Goal: Task Accomplishment & Management: Complete application form

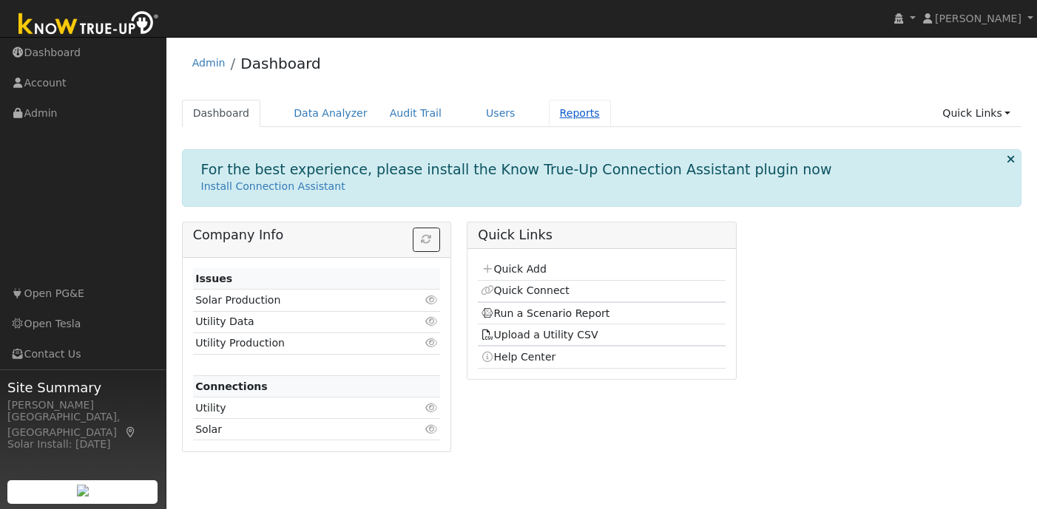
click at [563, 117] on link "Reports" at bounding box center [580, 113] width 62 height 27
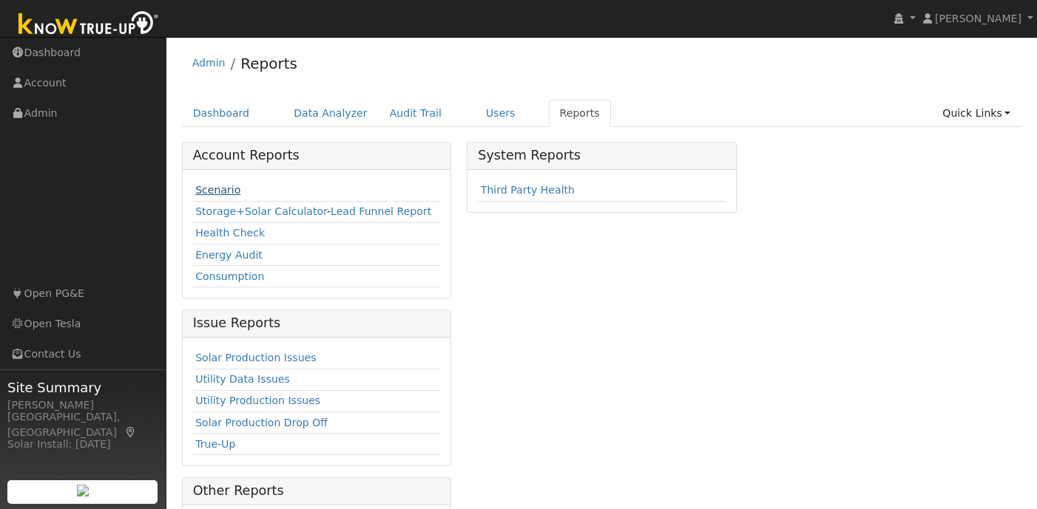
click at [219, 194] on link "Scenario" at bounding box center [217, 190] width 45 height 12
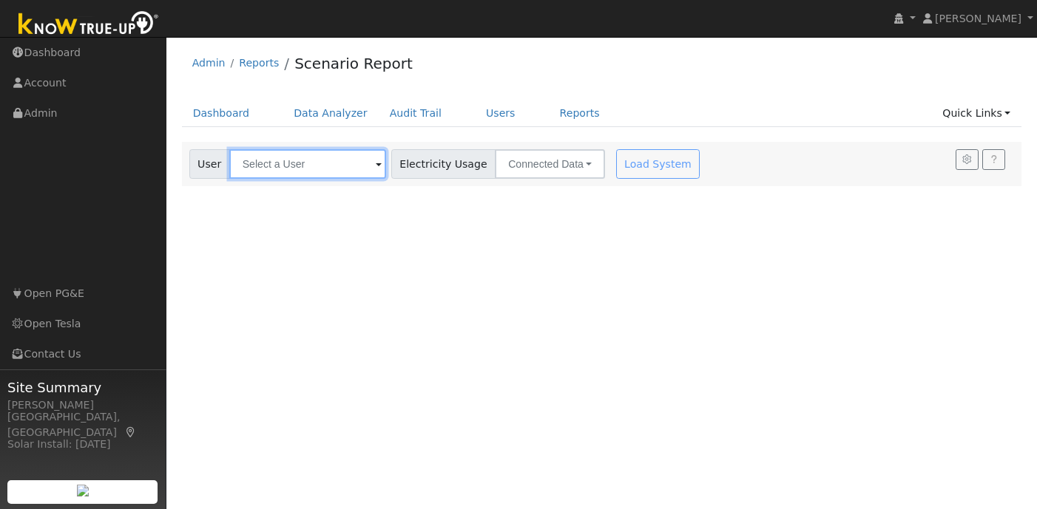
click at [314, 165] on input "text" at bounding box center [307, 164] width 157 height 30
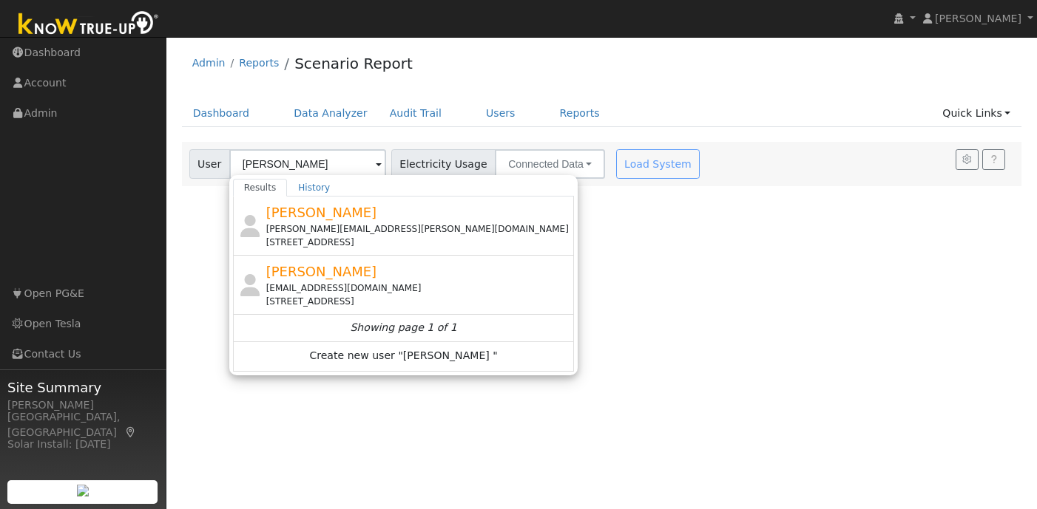
click at [357, 226] on div at bounding box center [404, 284] width 342 height 175
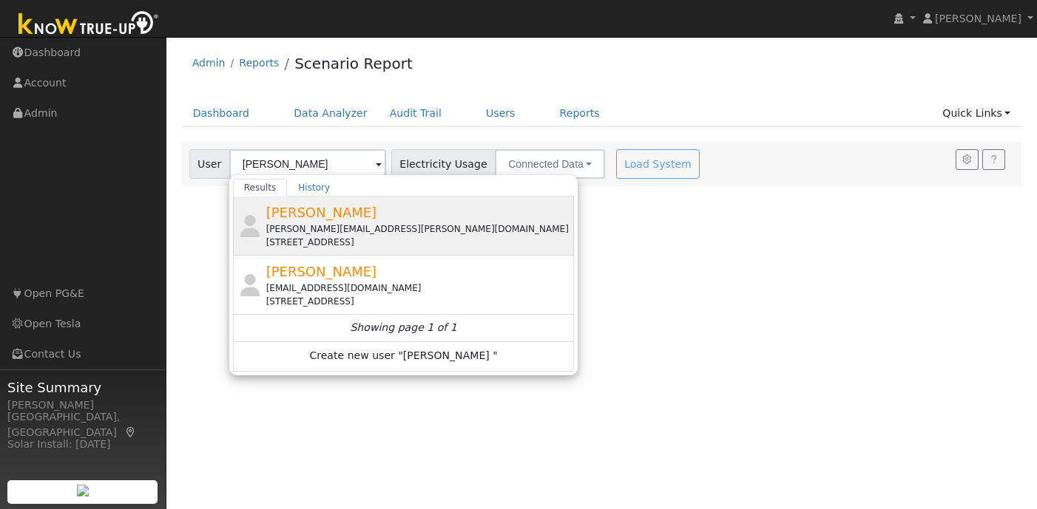
click at [322, 212] on span "Jennifer Hua" at bounding box center [321, 213] width 111 height 16
type input "Jennifer Hua"
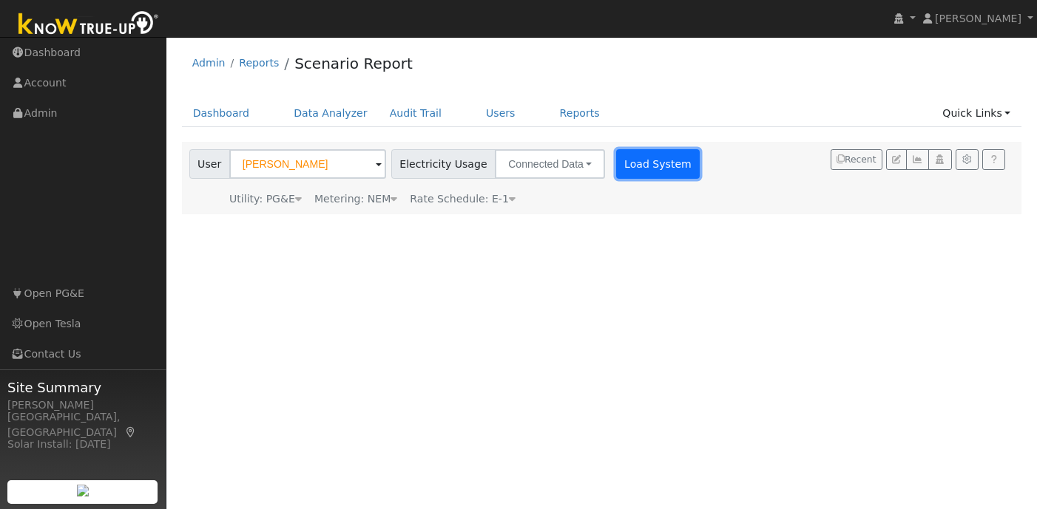
click at [629, 175] on button "Load System" at bounding box center [658, 164] width 84 height 30
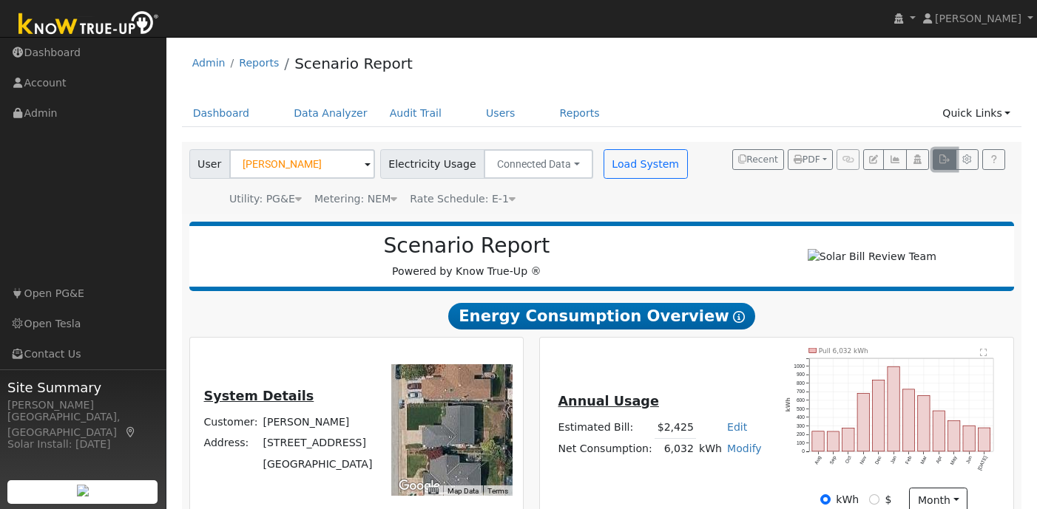
click at [946, 162] on icon "button" at bounding box center [943, 159] width 11 height 9
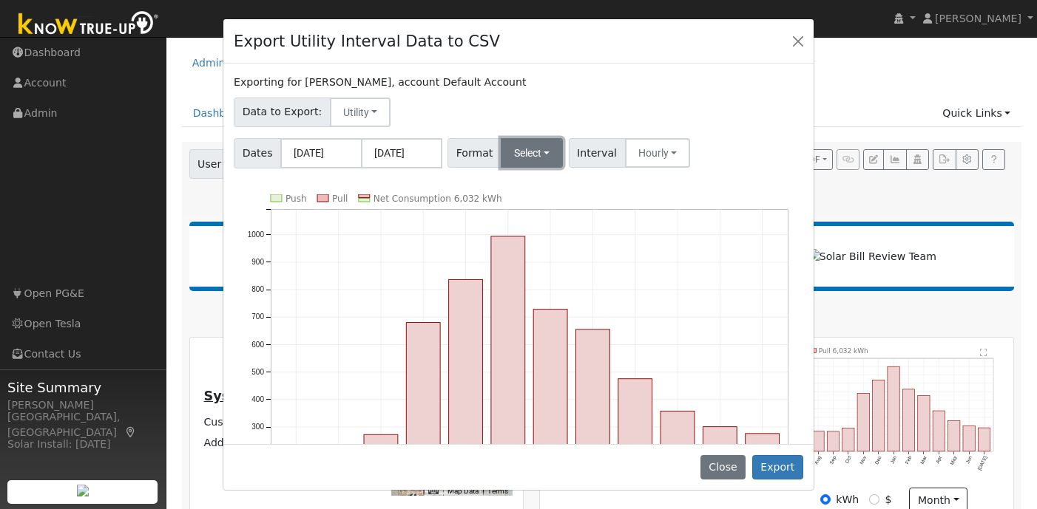
click at [549, 149] on button "Select" at bounding box center [532, 153] width 63 height 30
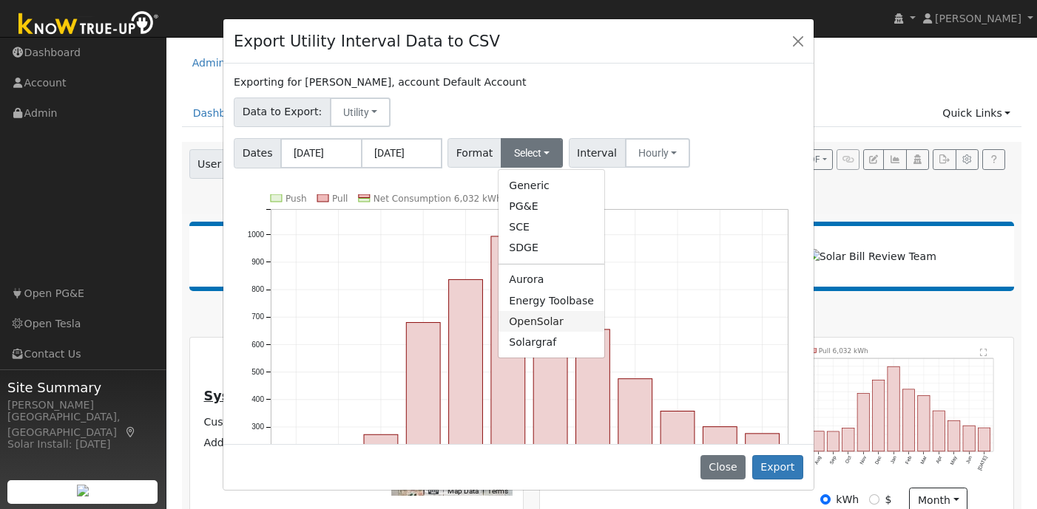
click at [546, 322] on link "OpenSolar" at bounding box center [551, 321] width 106 height 21
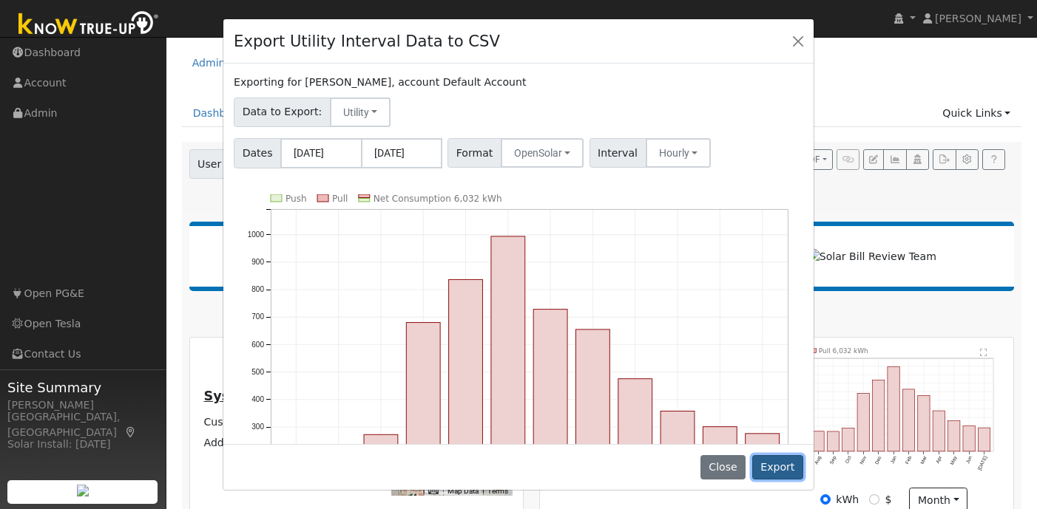
click at [779, 461] on button "Export" at bounding box center [777, 467] width 51 height 25
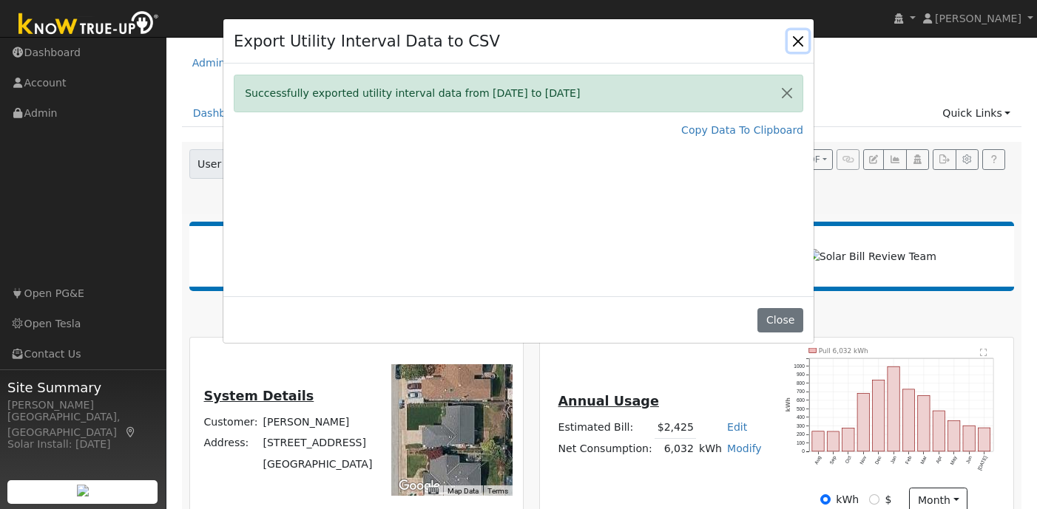
click at [794, 44] on button "Close" at bounding box center [797, 40] width 21 height 21
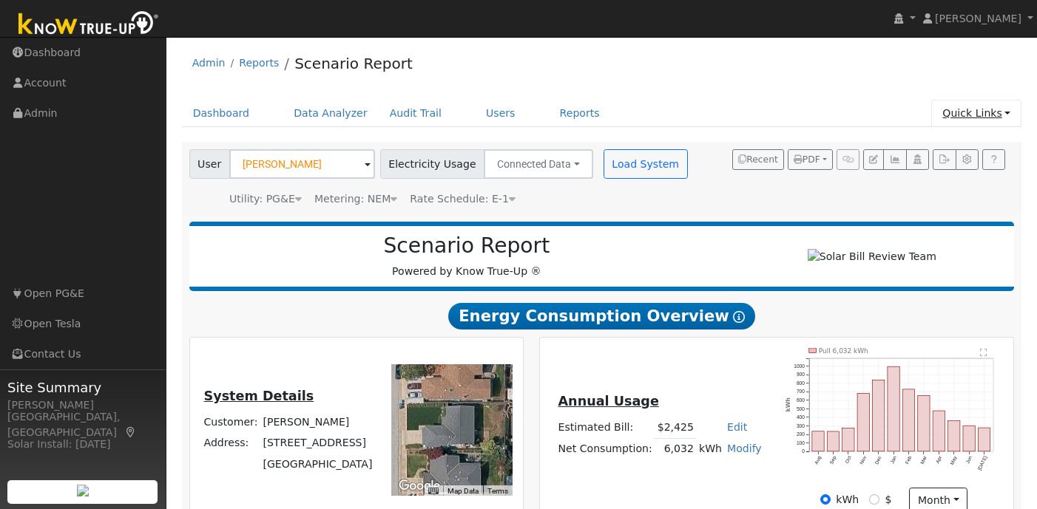
click at [1000, 109] on link "Quick Links" at bounding box center [976, 113] width 90 height 27
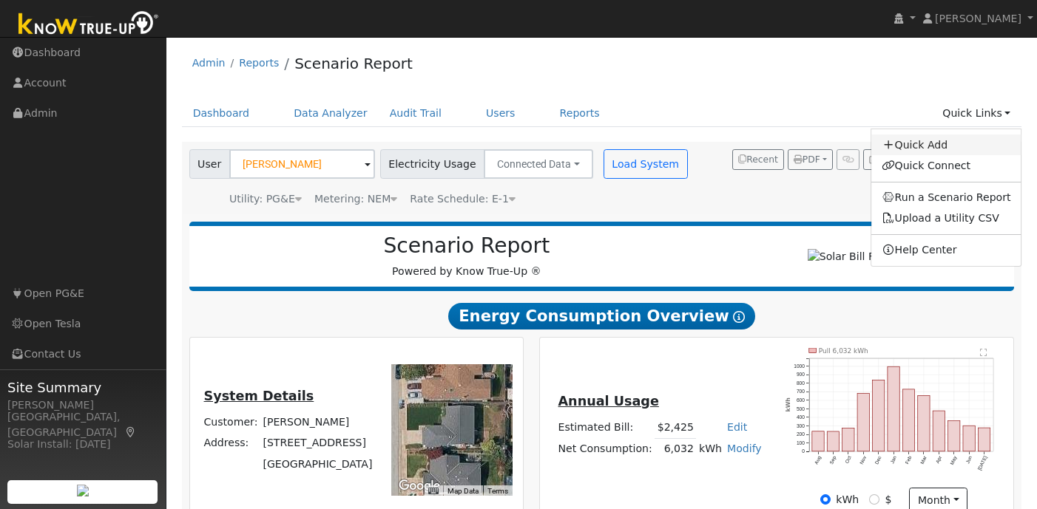
click at [949, 142] on link "Quick Add" at bounding box center [946, 145] width 150 height 21
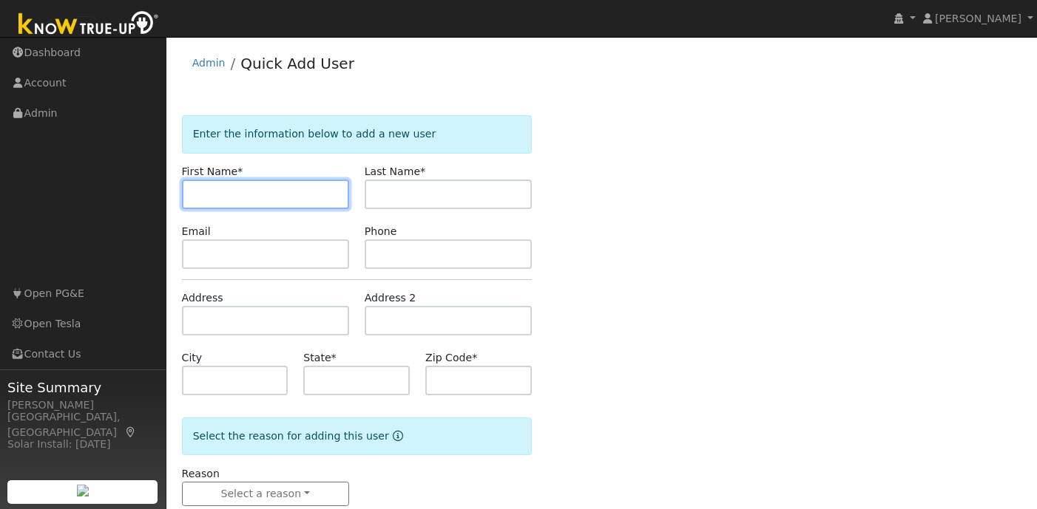
paste input "Sun"
type input "Sun"
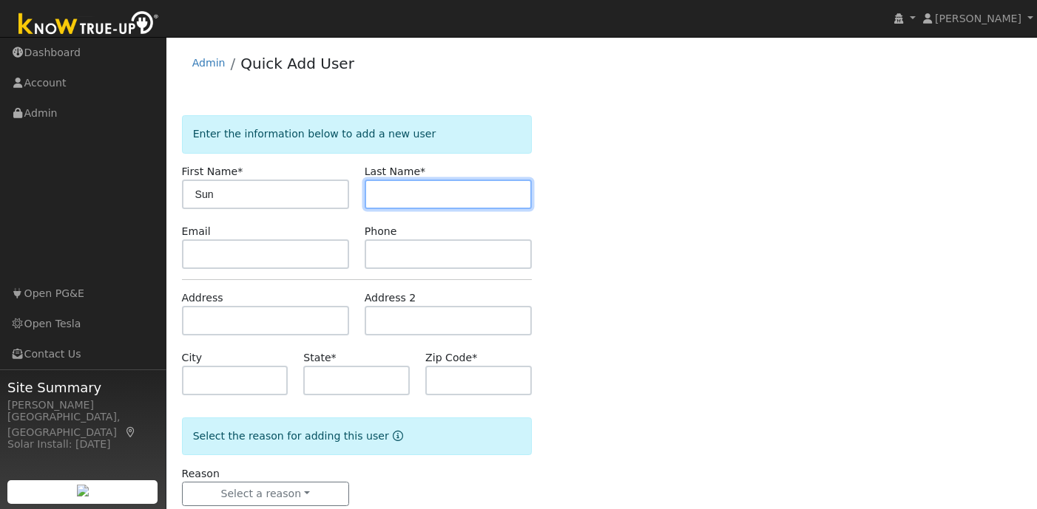
click at [453, 187] on input "text" at bounding box center [448, 195] width 167 height 30
paste input "Chang"
type input "Chang"
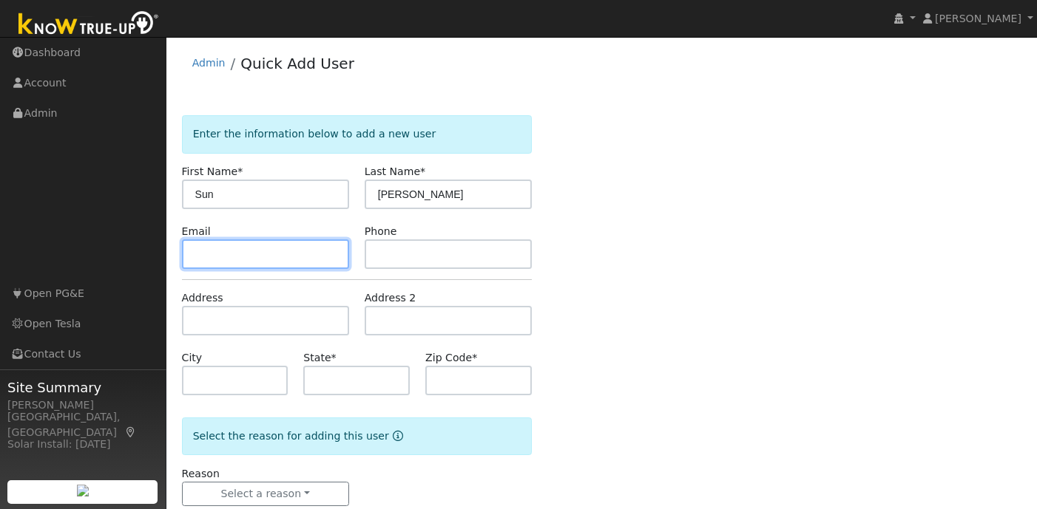
click at [248, 254] on input "text" at bounding box center [265, 255] width 167 height 30
paste input "sunvanfamily@gmail.com"
type input "sunvanfamily@gmail.com"
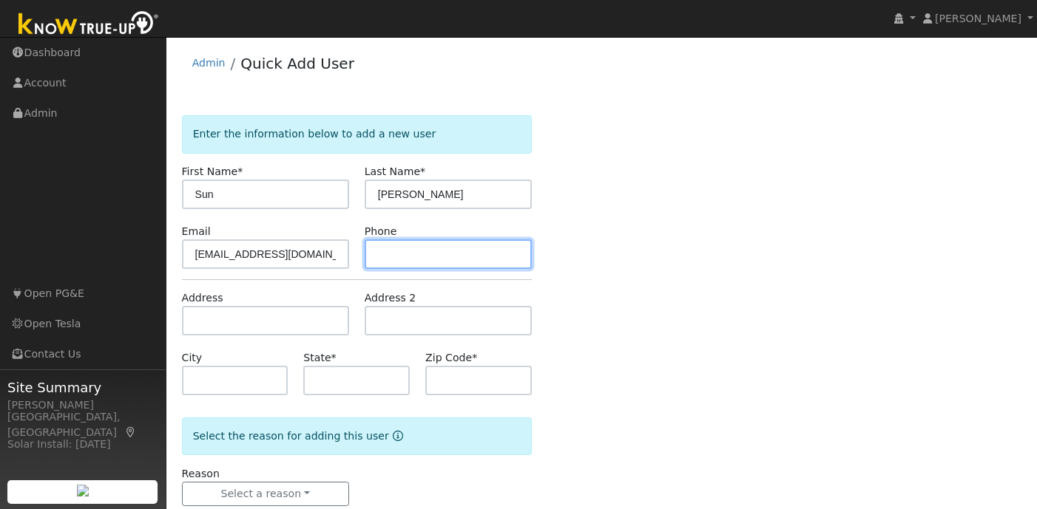
click at [470, 251] on input "text" at bounding box center [448, 255] width 167 height 30
paste input "(650) 333-6052"
type input "(650) 333-6052"
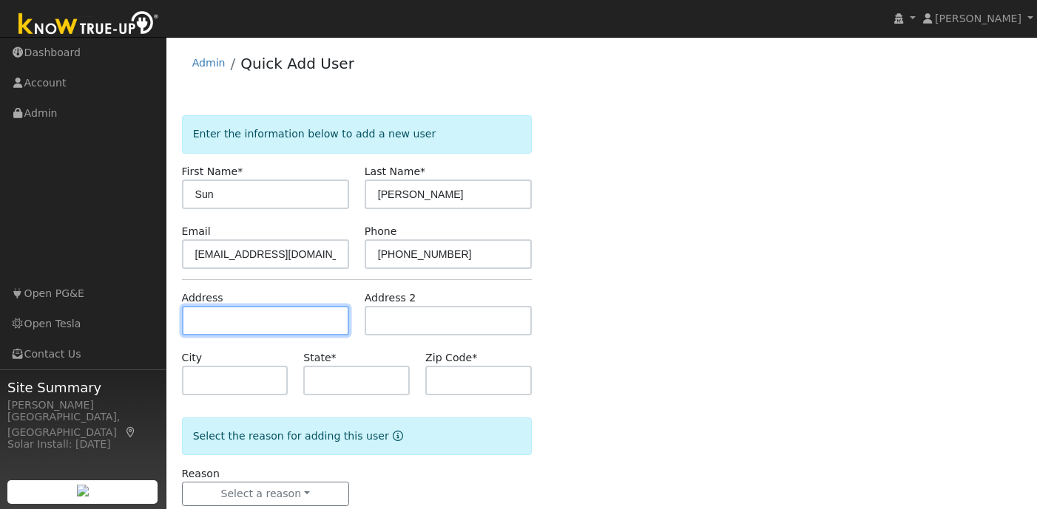
click at [255, 322] on input "text" at bounding box center [265, 321] width 167 height 30
paste input "62 McLellan Ave. San Mateo, CA 94403"
type input "62 Mclellan Avenue"
type input "San Mateo"
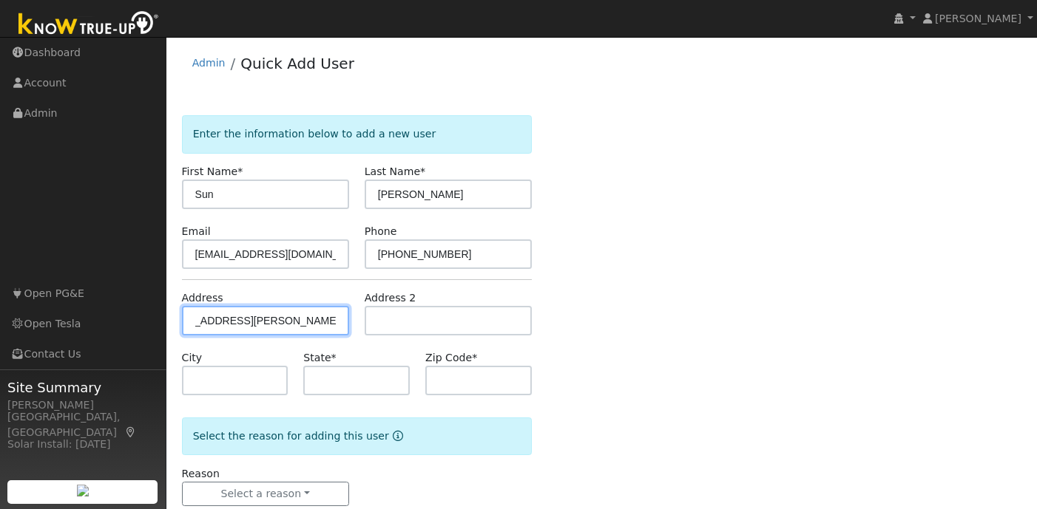
type input "CA"
type input "94403"
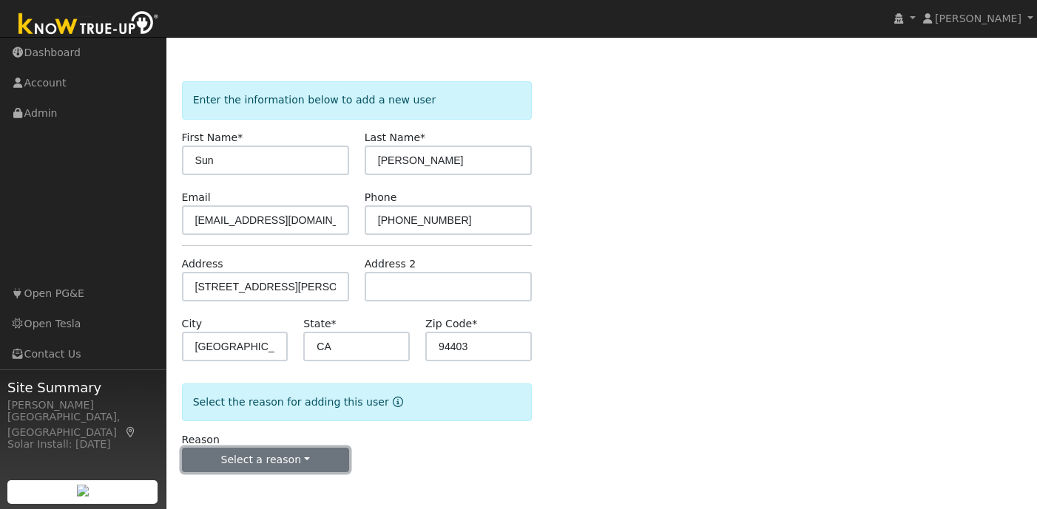
click at [283, 456] on button "Select a reason" at bounding box center [265, 460] width 167 height 25
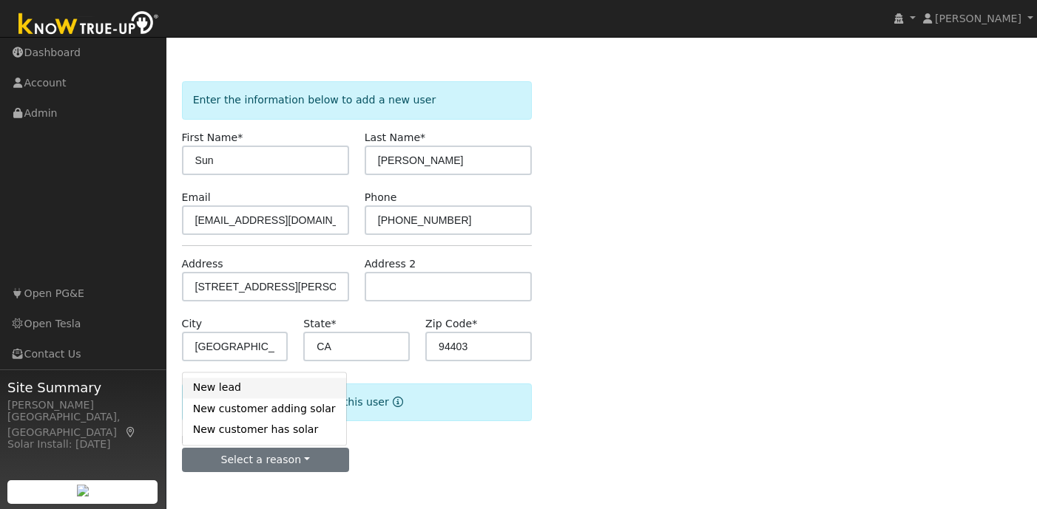
click at [238, 387] on link "New lead" at bounding box center [264, 388] width 163 height 21
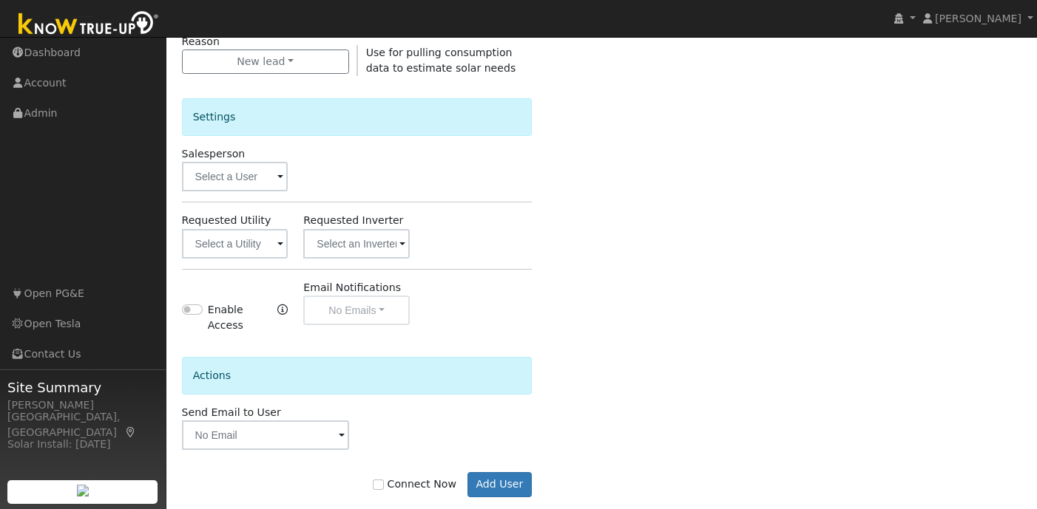
scroll to position [450, 0]
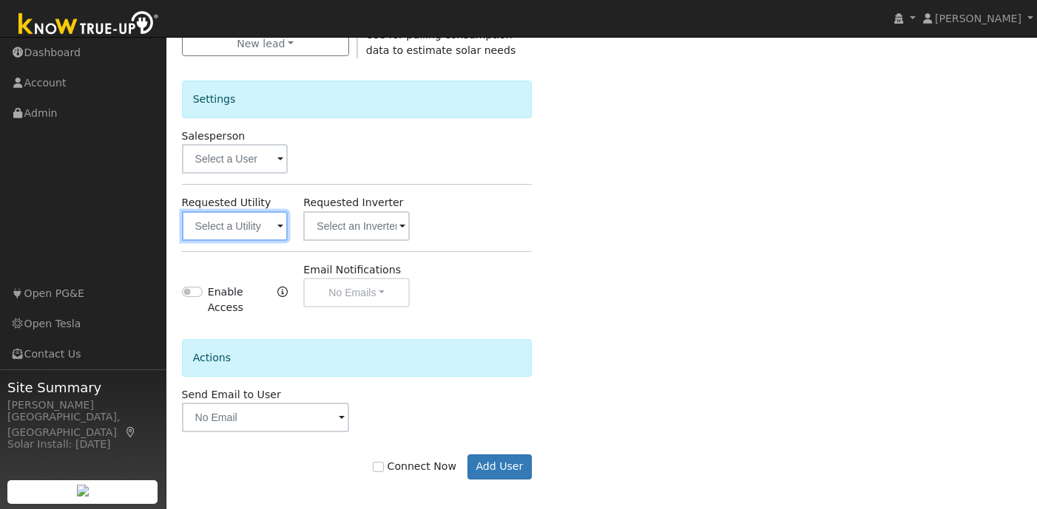
click at [273, 227] on input "text" at bounding box center [235, 226] width 106 height 30
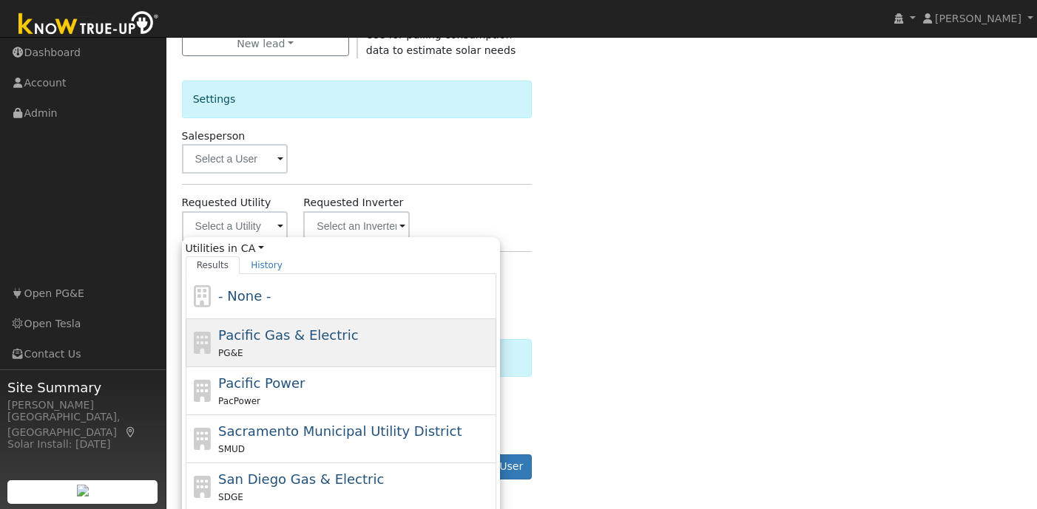
click at [311, 331] on span "Pacific Gas & Electric" at bounding box center [288, 336] width 140 height 16
type input "Pacific Gas & Electric"
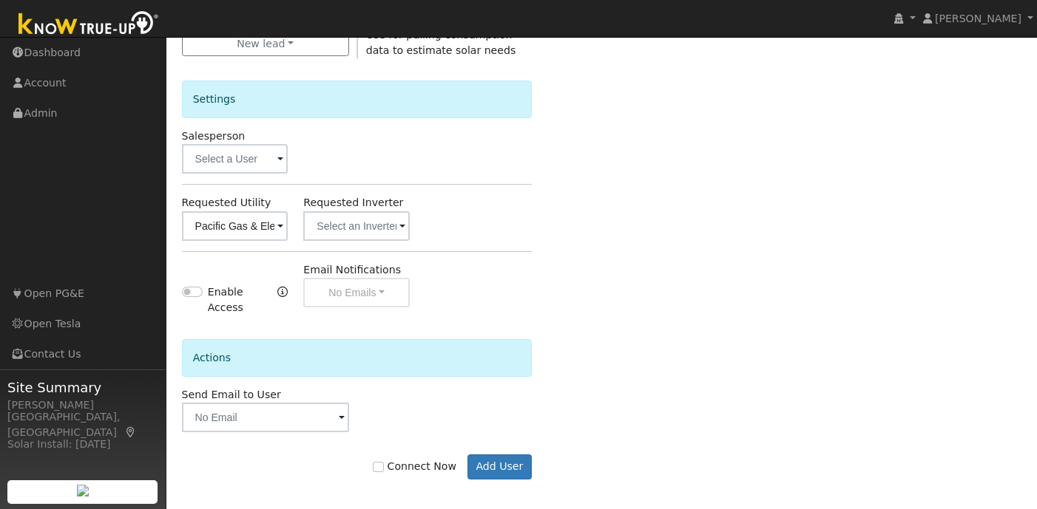
scroll to position [458, 0]
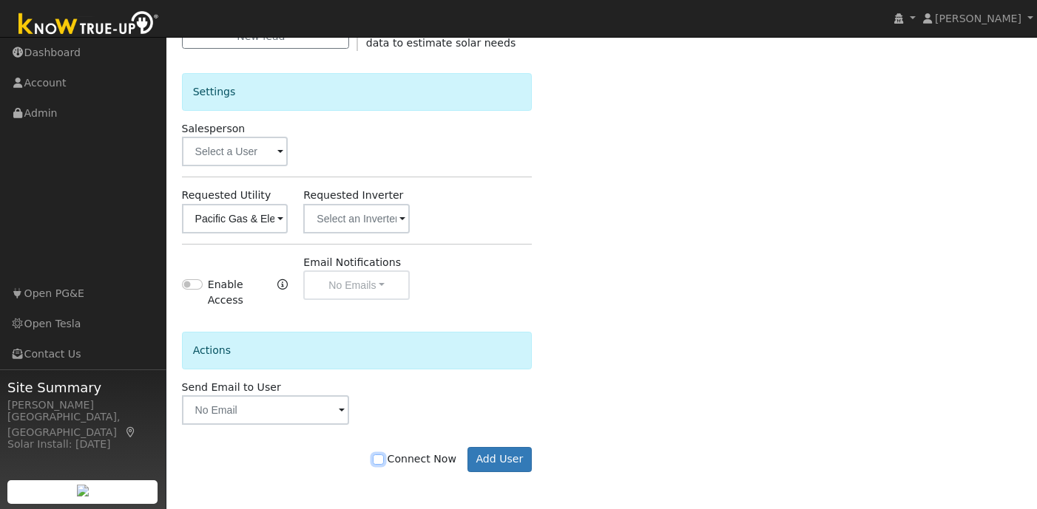
click at [383, 460] on input "Connect Now" at bounding box center [378, 460] width 10 height 10
checkbox input "true"
click at [482, 464] on button "Add User" at bounding box center [499, 459] width 64 height 25
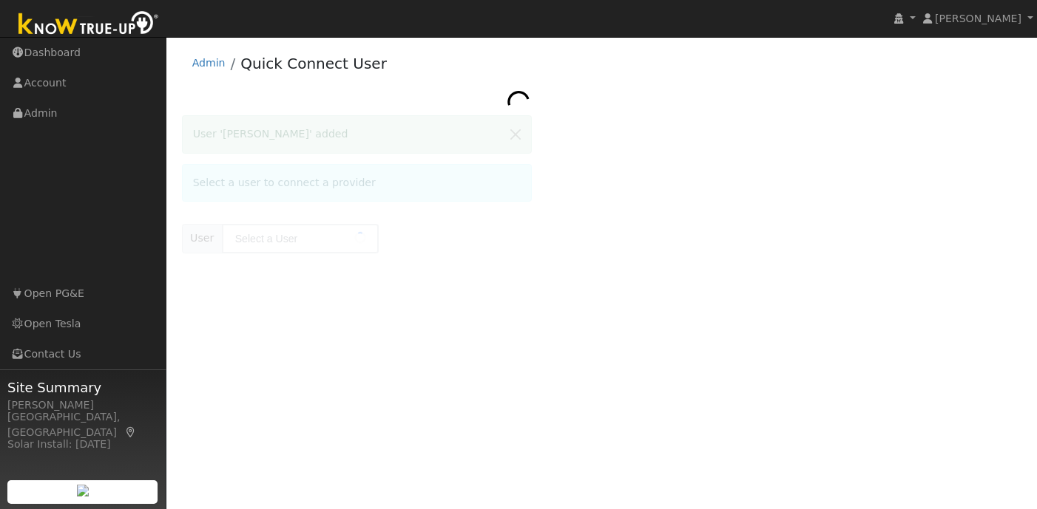
type input "[PERSON_NAME]"
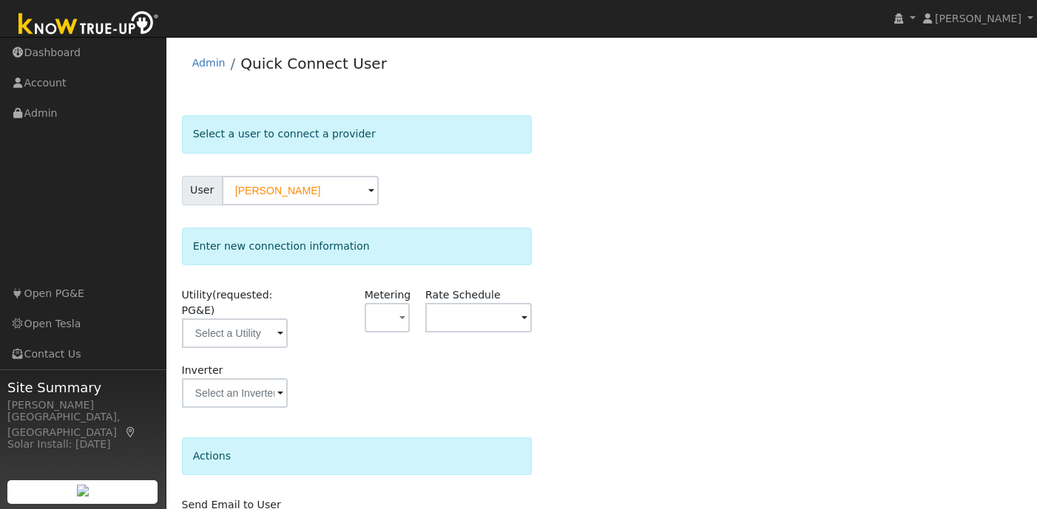
click at [282, 336] on span at bounding box center [280, 334] width 6 height 17
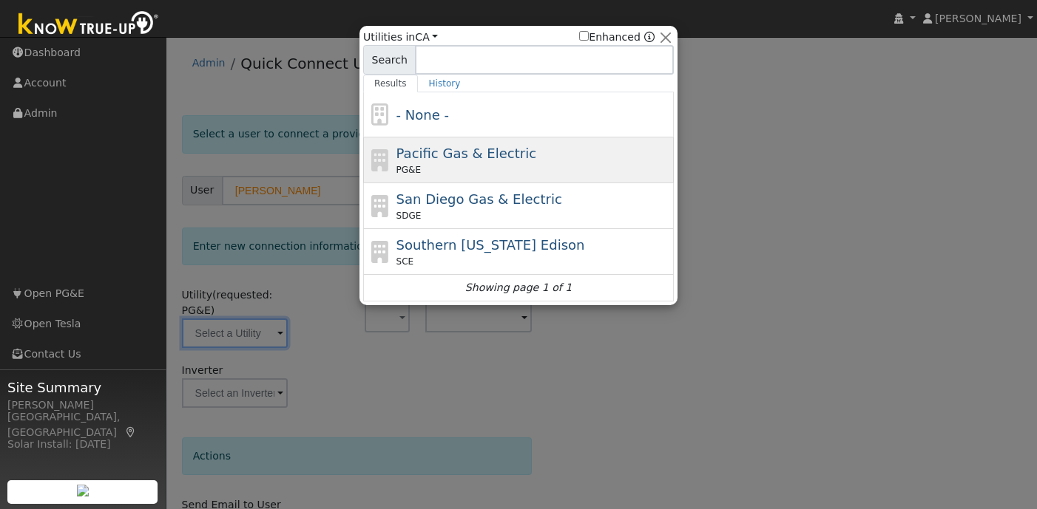
click at [509, 149] on span "Pacific Gas & Electric" at bounding box center [466, 154] width 140 height 16
type input "PG&E"
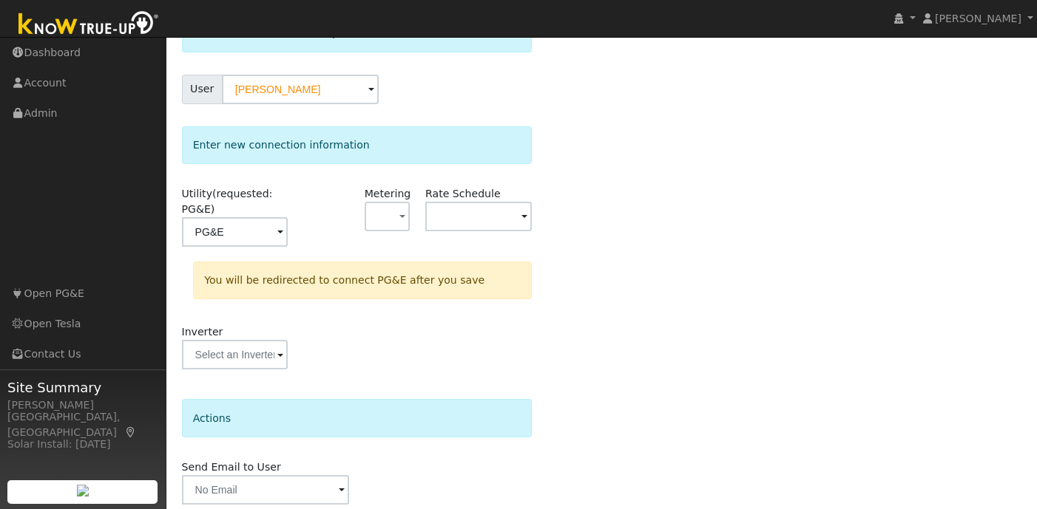
scroll to position [159, 0]
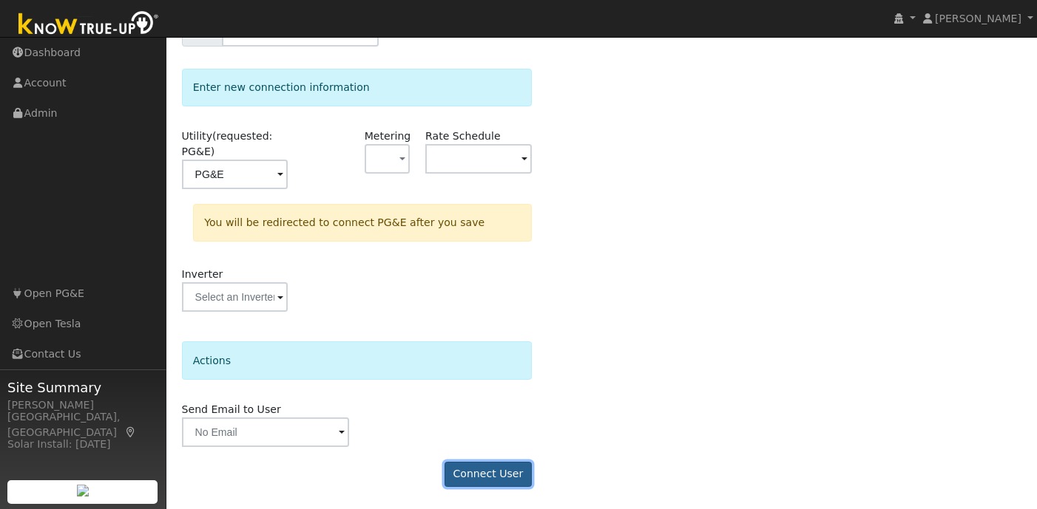
click at [485, 477] on button "Connect User" at bounding box center [487, 474] width 87 height 25
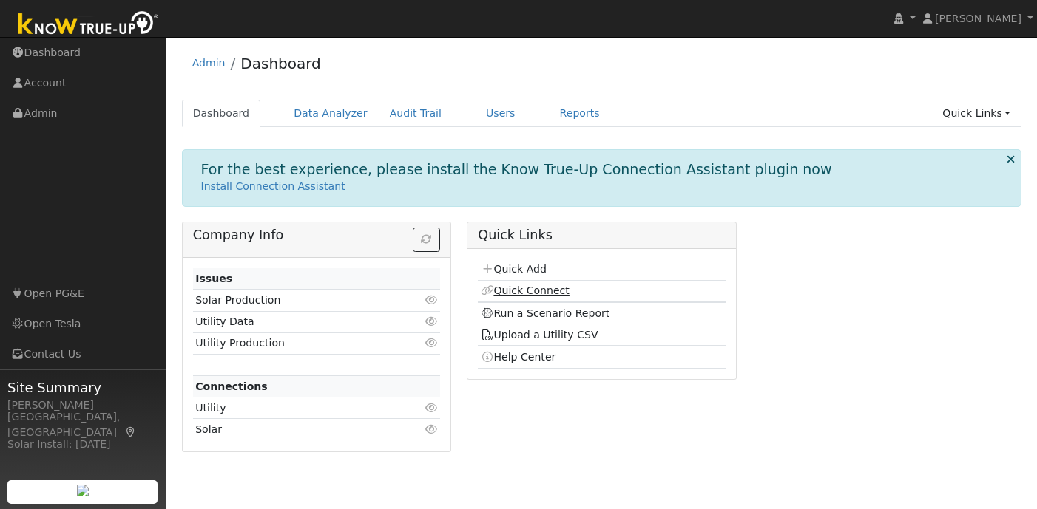
click at [546, 287] on link "Quick Connect" at bounding box center [525, 291] width 89 height 12
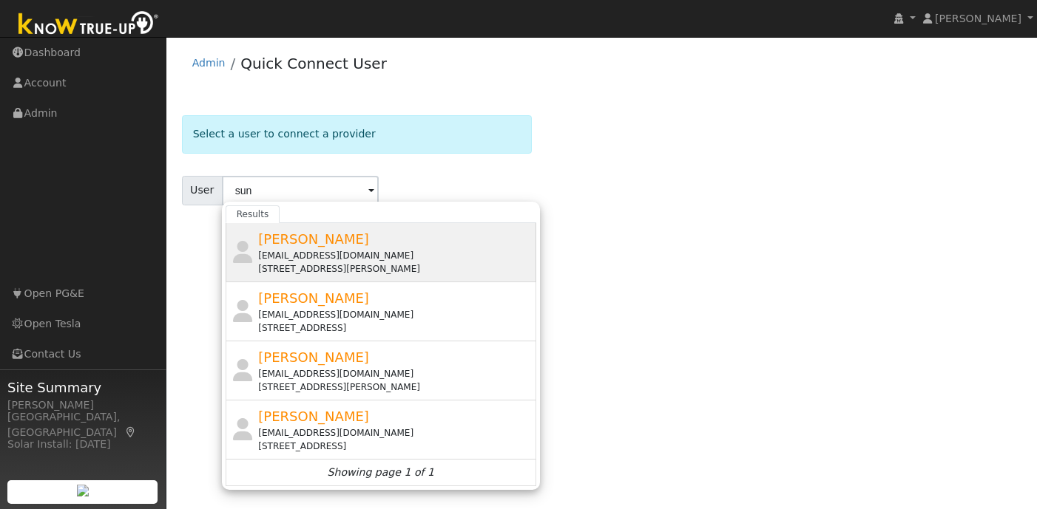
click at [278, 257] on div "[EMAIL_ADDRESS][DOMAIN_NAME]" at bounding box center [395, 255] width 274 height 13
type input "[PERSON_NAME]"
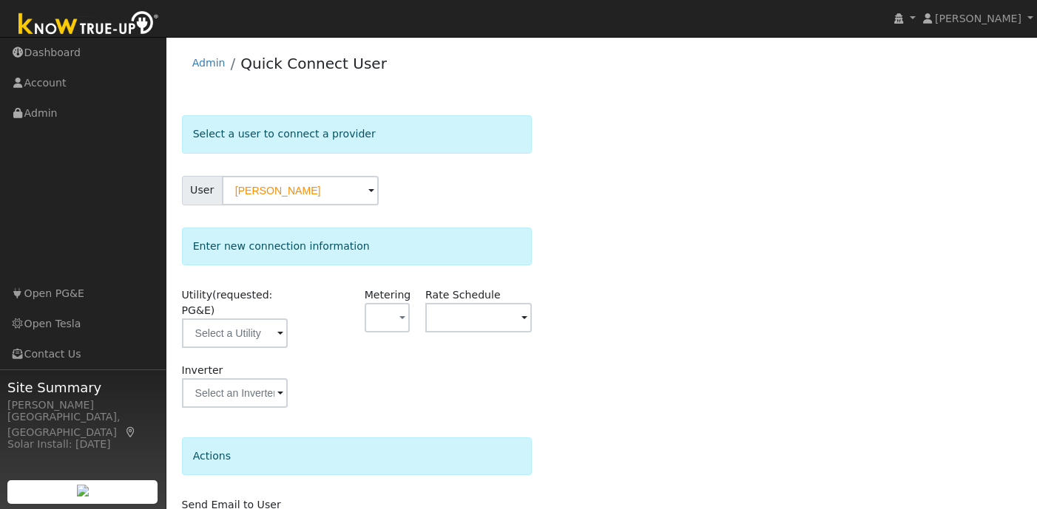
click at [279, 330] on span at bounding box center [280, 334] width 6 height 17
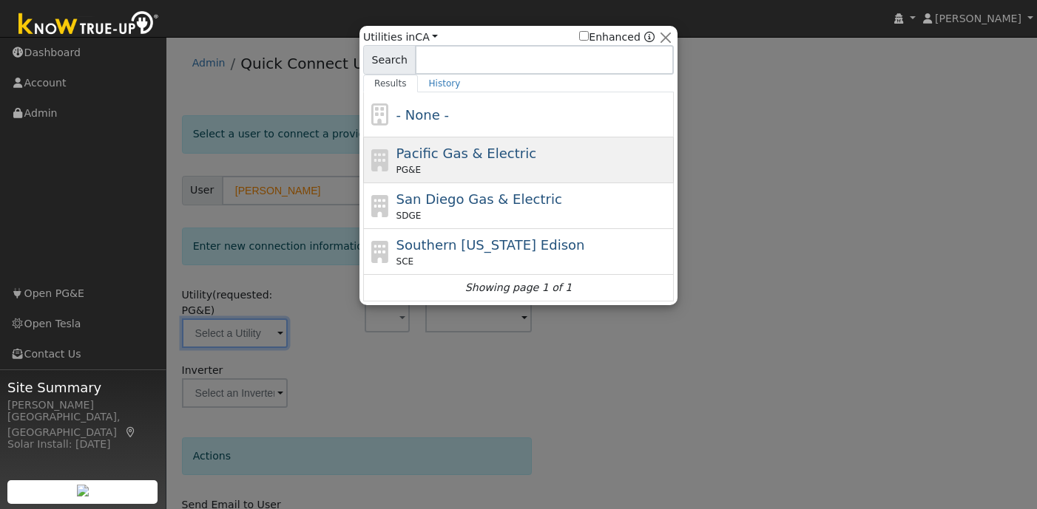
click at [477, 172] on div "PG&E" at bounding box center [533, 169] width 274 height 13
type input "PG&E"
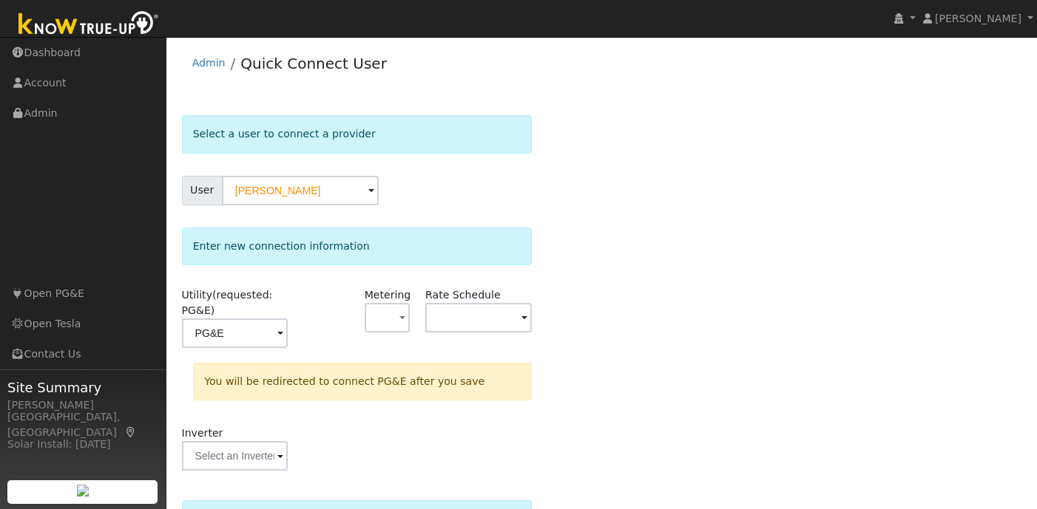
scroll to position [159, 0]
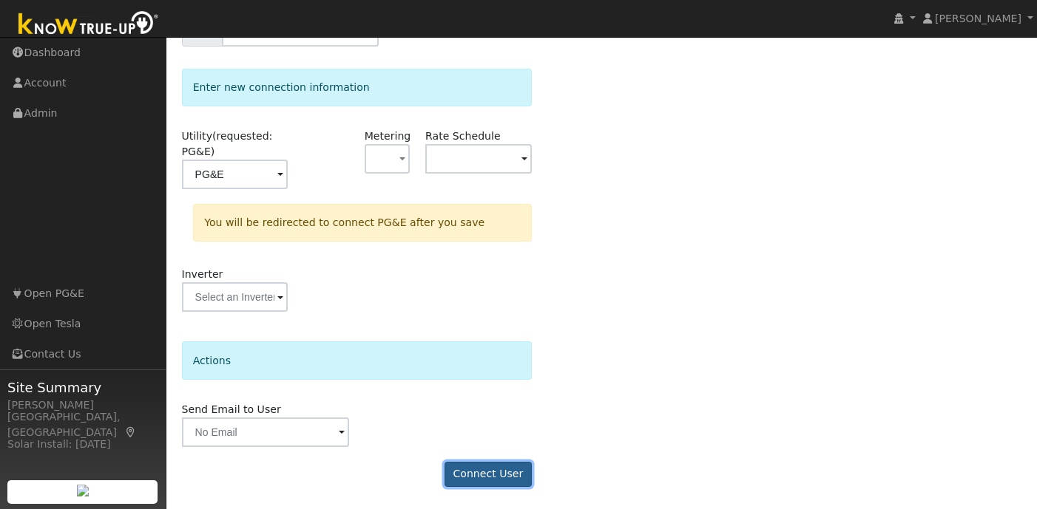
click at [484, 470] on button "Connect User" at bounding box center [487, 474] width 87 height 25
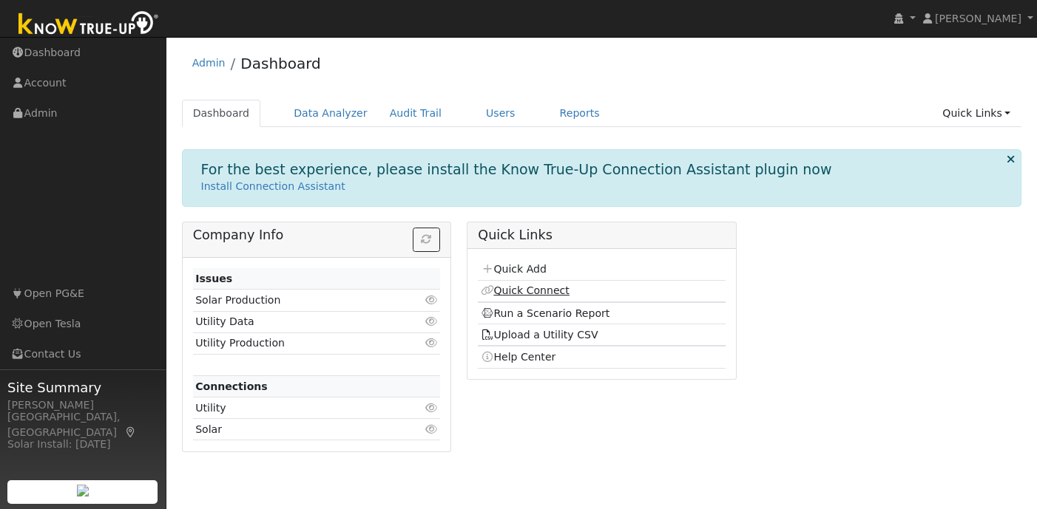
click at [532, 291] on link "Quick Connect" at bounding box center [525, 291] width 89 height 12
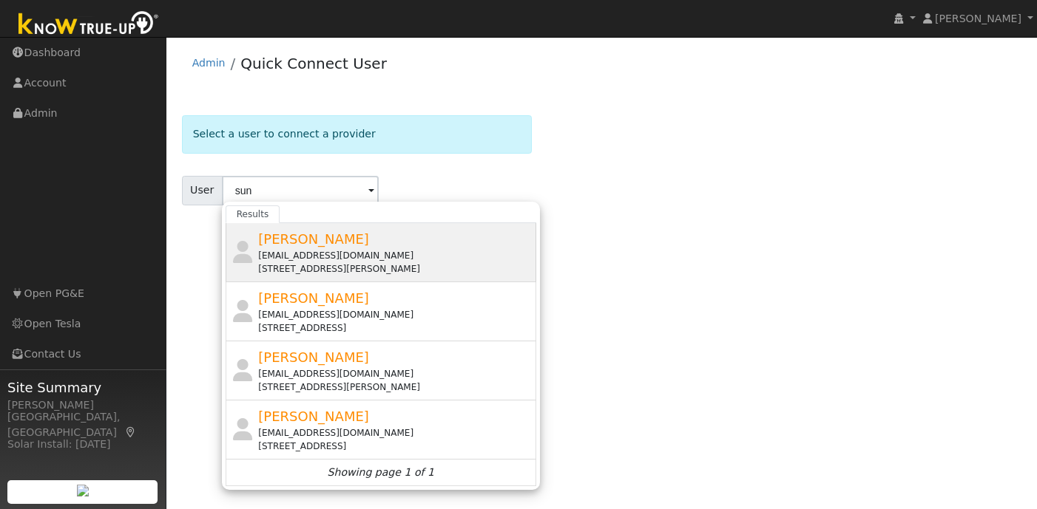
click at [262, 240] on span "Sun Chang" at bounding box center [313, 239] width 111 height 16
type input "Sun Chang"
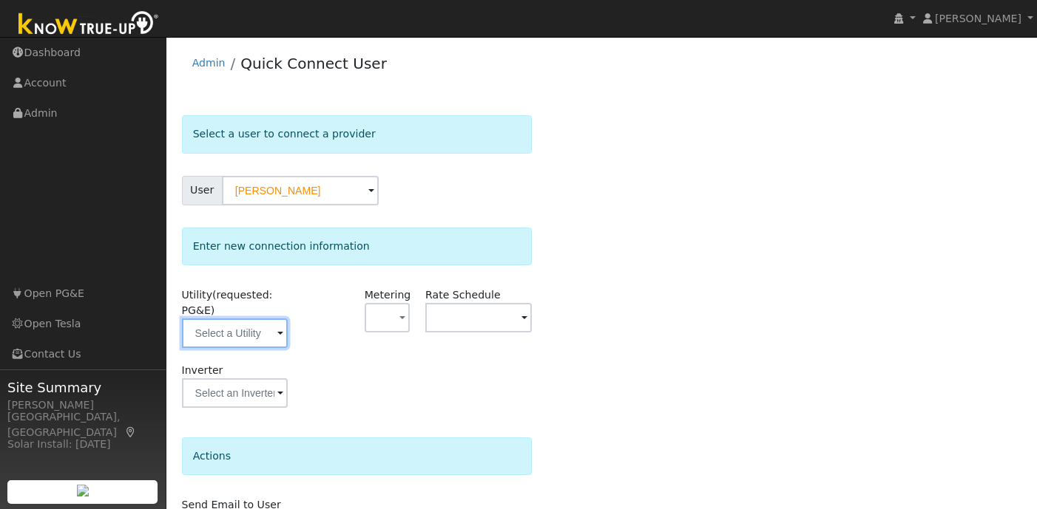
click at [277, 345] on input "text" at bounding box center [235, 334] width 106 height 30
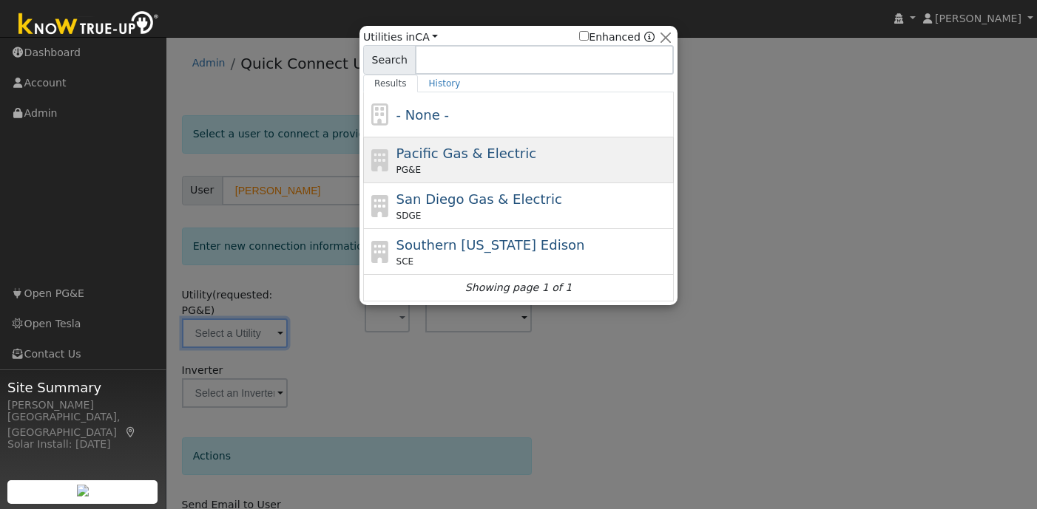
click at [441, 160] on span "Pacific Gas & Electric" at bounding box center [466, 154] width 140 height 16
type input "PG&E"
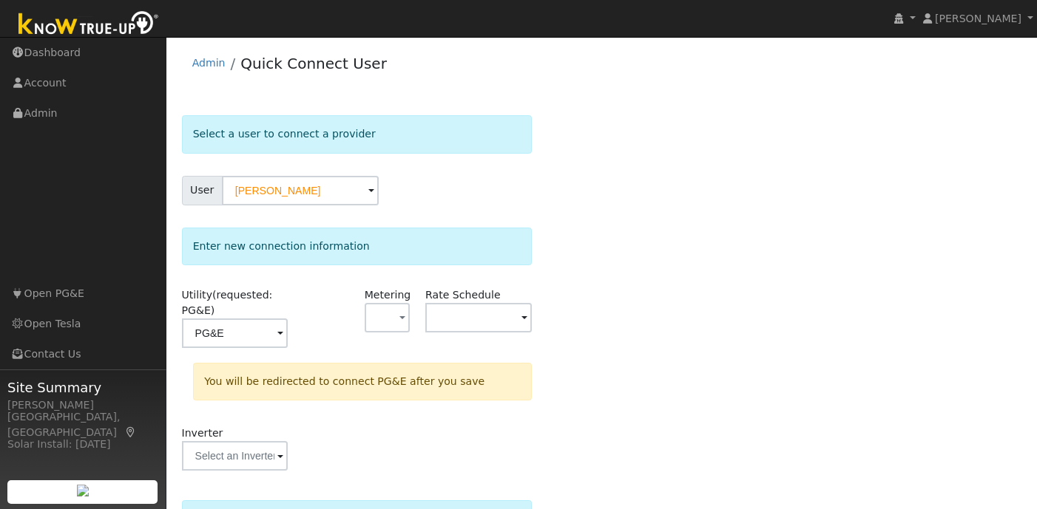
scroll to position [159, 0]
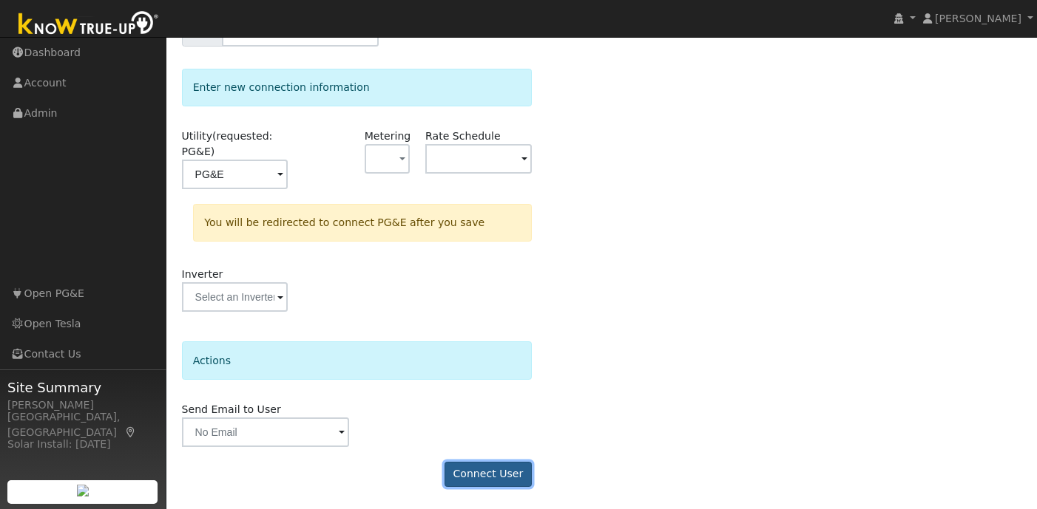
click at [494, 465] on button "Connect User" at bounding box center [487, 474] width 87 height 25
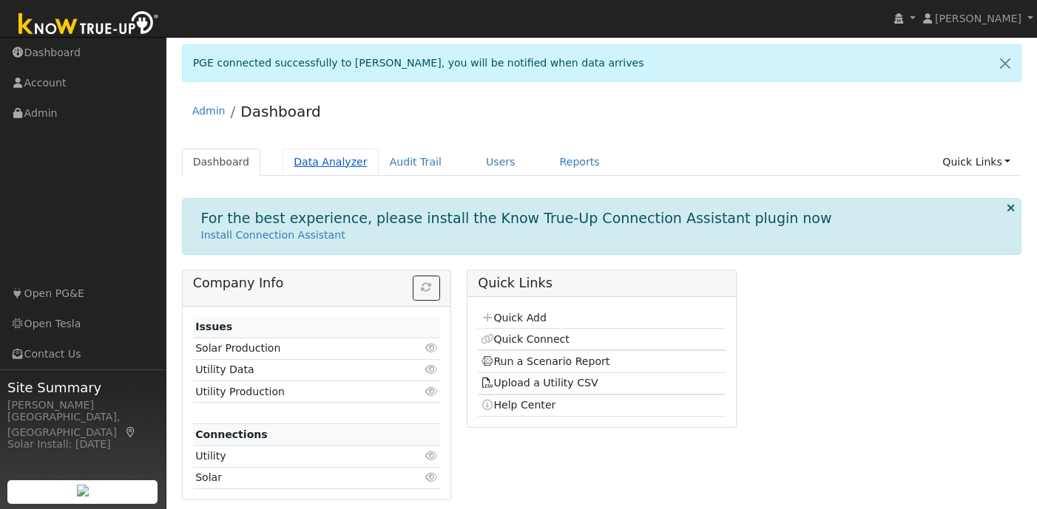
click at [331, 169] on link "Data Analyzer" at bounding box center [330, 162] width 96 height 27
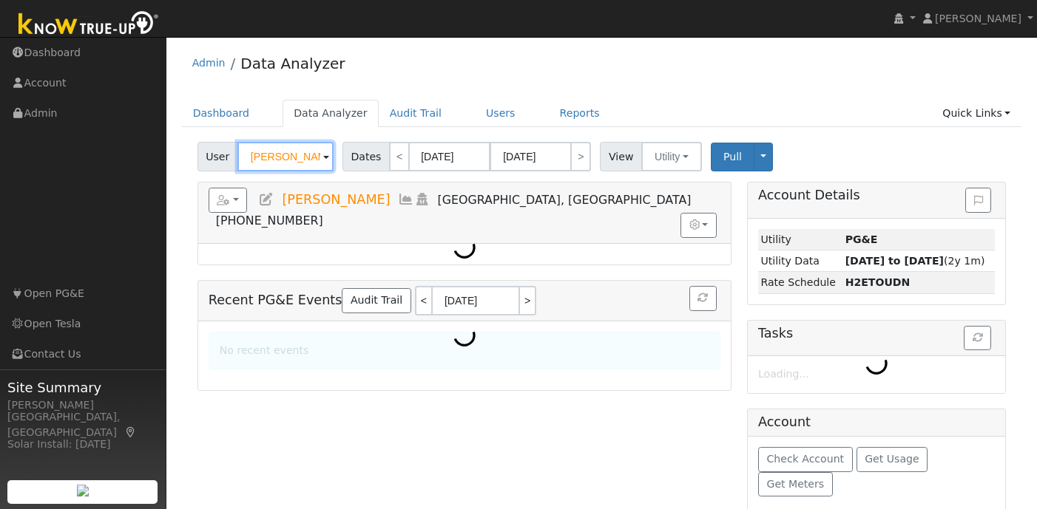
click at [285, 163] on input "[PERSON_NAME]" at bounding box center [285, 157] width 96 height 30
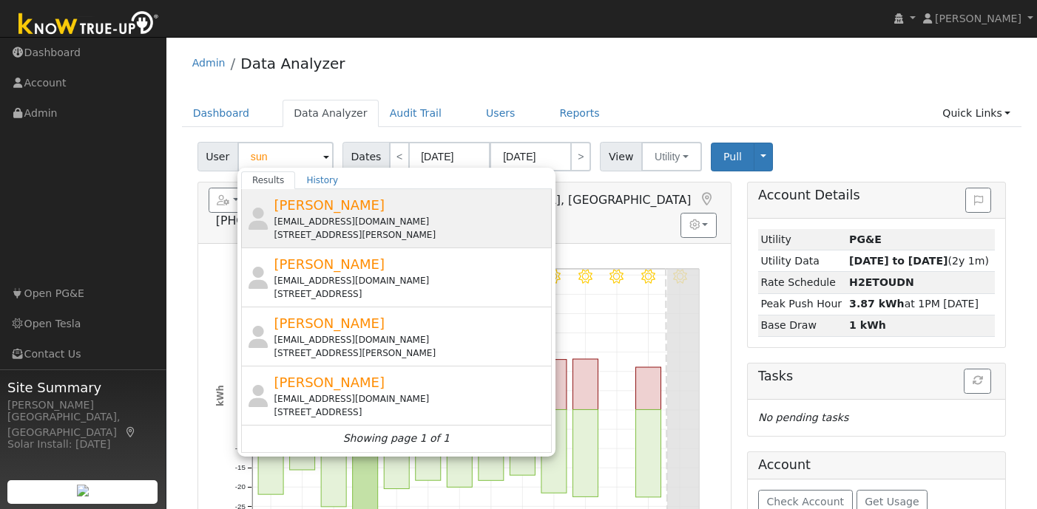
click at [305, 205] on span "[PERSON_NAME]" at bounding box center [329, 205] width 111 height 16
type input "[PERSON_NAME]"
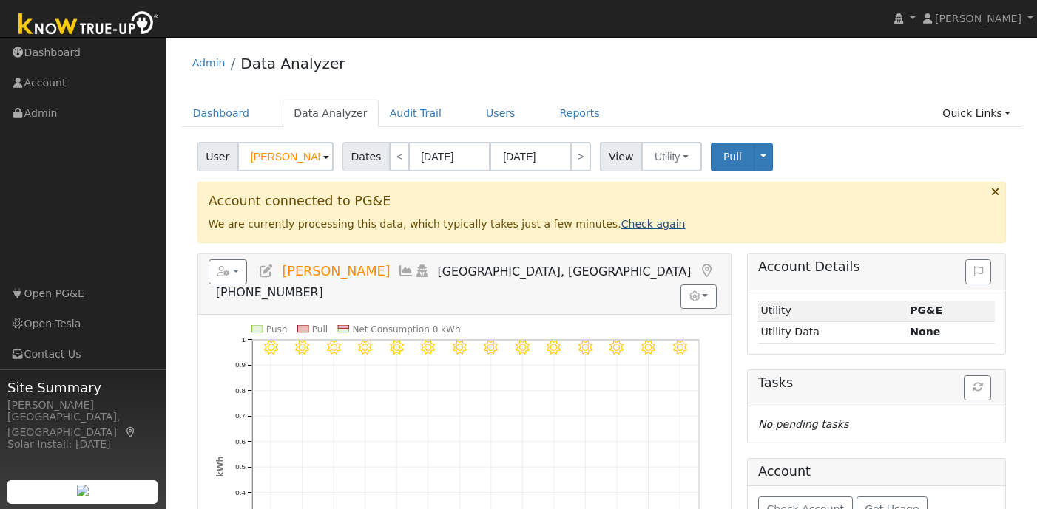
click at [626, 222] on link "Check again" at bounding box center [653, 224] width 64 height 12
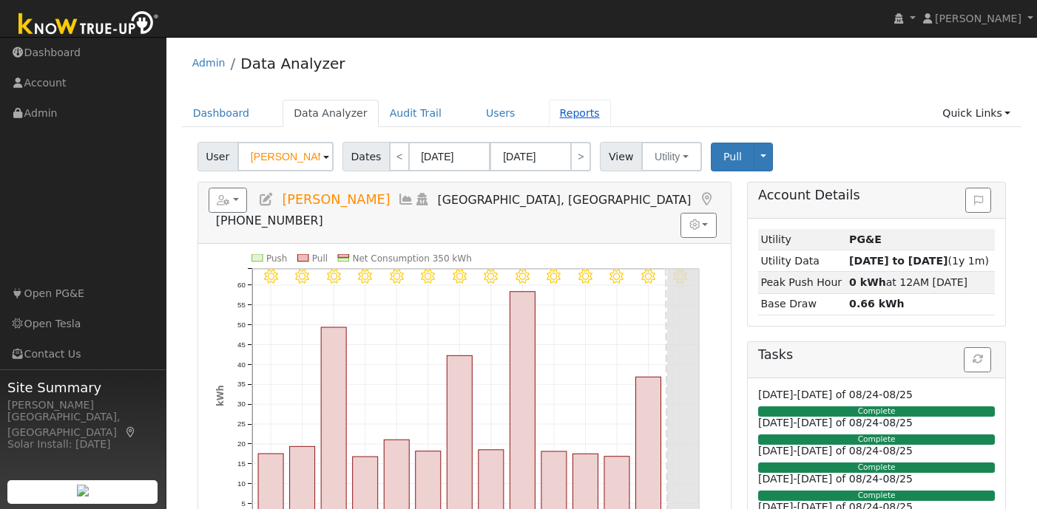
click at [571, 112] on link "Reports" at bounding box center [580, 113] width 62 height 27
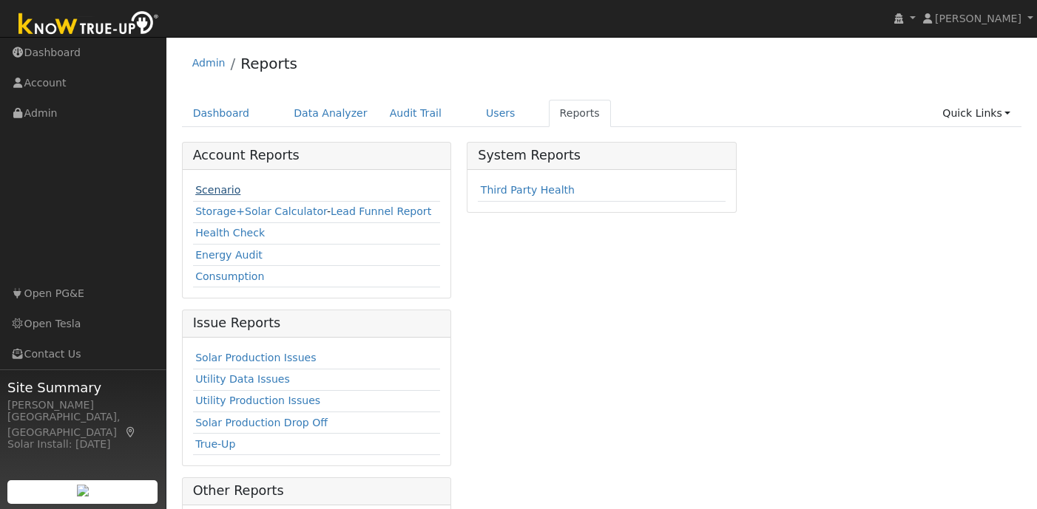
click at [228, 186] on link "Scenario" at bounding box center [217, 190] width 45 height 12
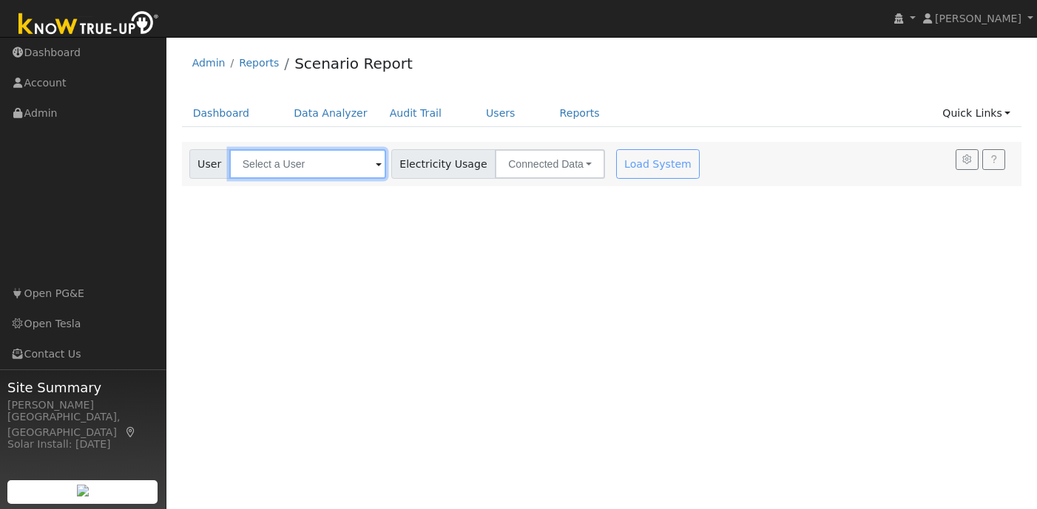
click at [316, 163] on input "text" at bounding box center [307, 164] width 157 height 30
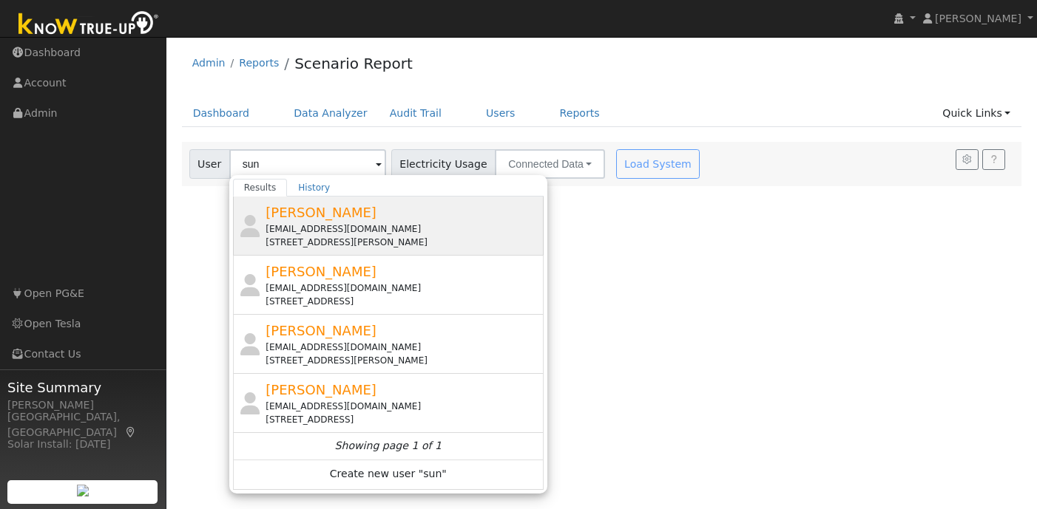
click at [310, 220] on div "[PERSON_NAME] [EMAIL_ADDRESS][DOMAIN_NAME] [STREET_ADDRESS][PERSON_NAME]" at bounding box center [402, 226] width 274 height 47
type input "[PERSON_NAME]"
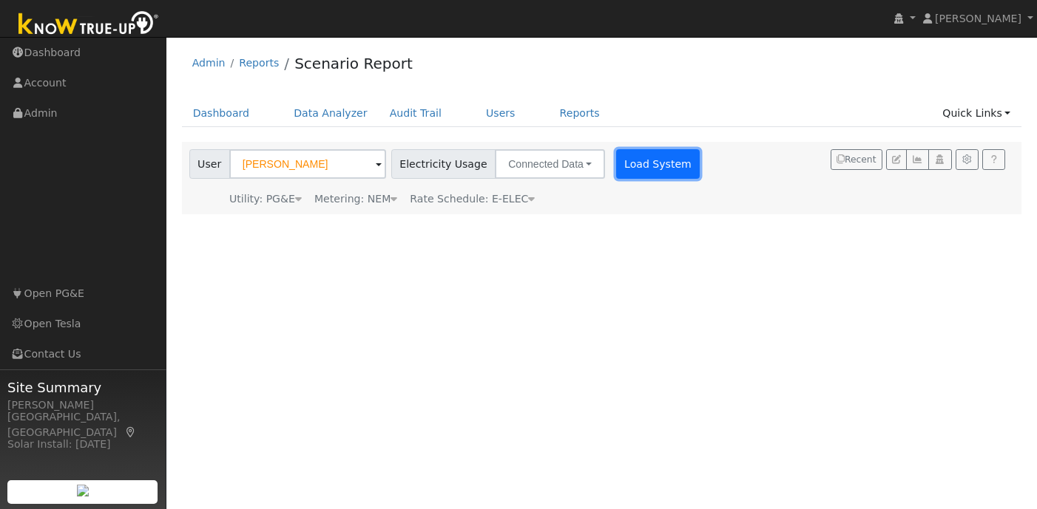
click at [634, 160] on button "Load System" at bounding box center [658, 164] width 84 height 30
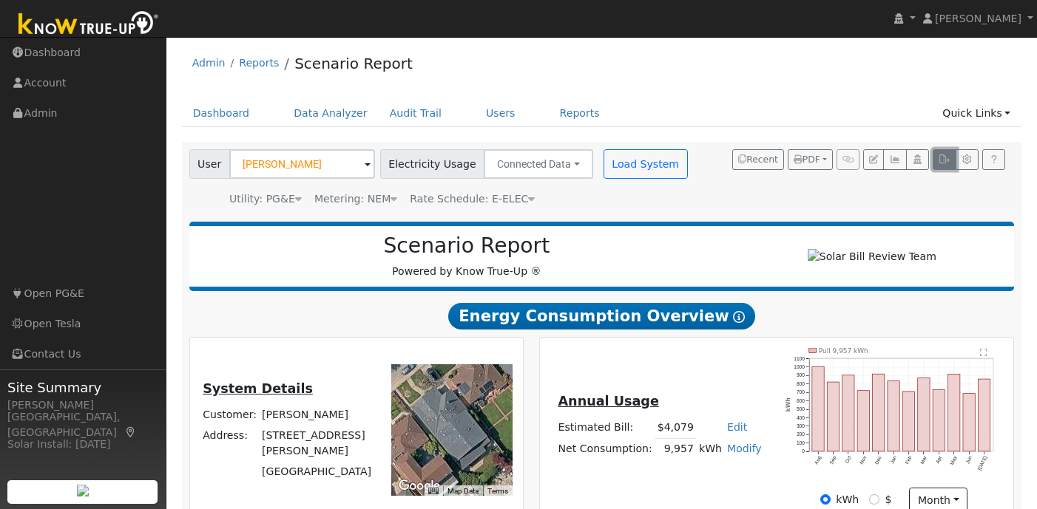
click at [945, 160] on icon "button" at bounding box center [943, 159] width 11 height 9
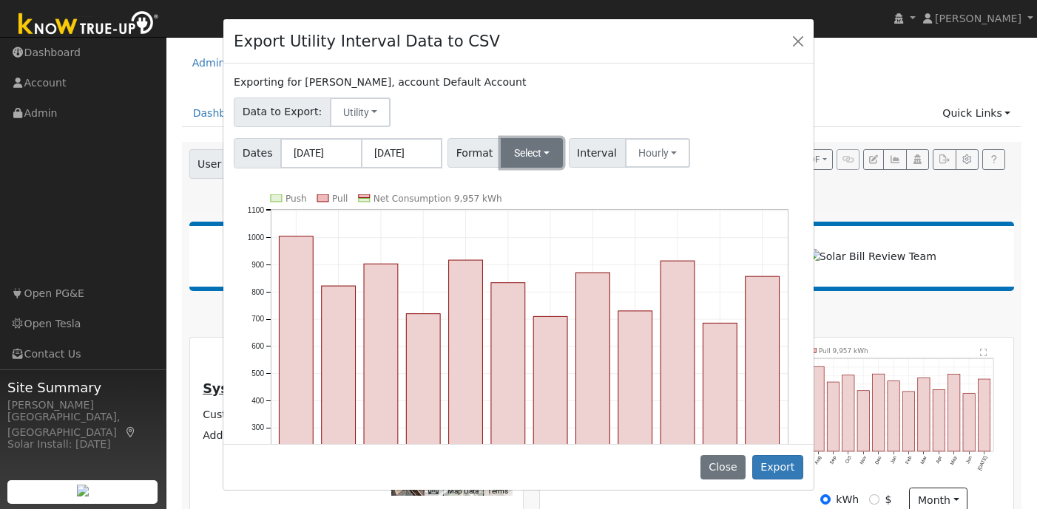
click at [533, 156] on button "Select" at bounding box center [532, 153] width 63 height 30
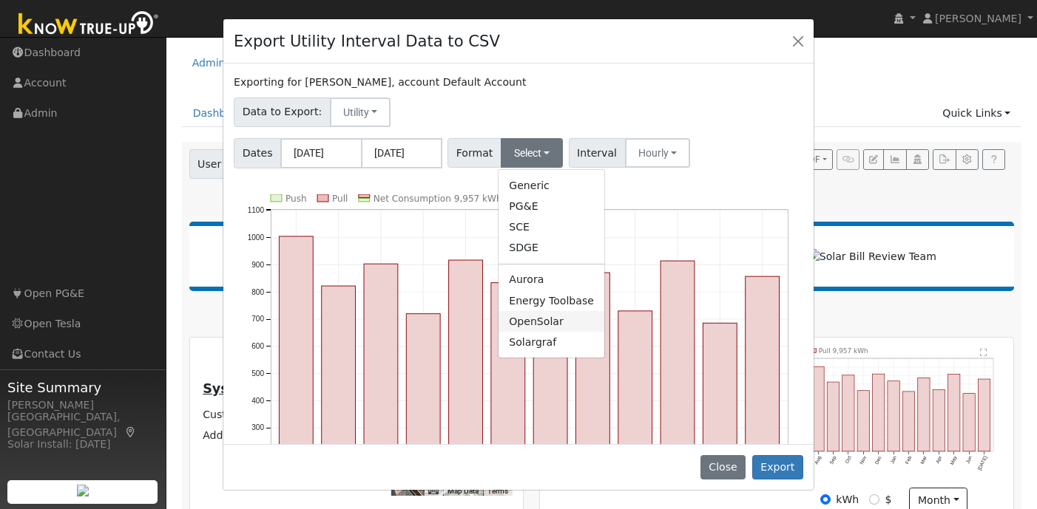
click at [546, 323] on link "OpenSolar" at bounding box center [551, 321] width 106 height 21
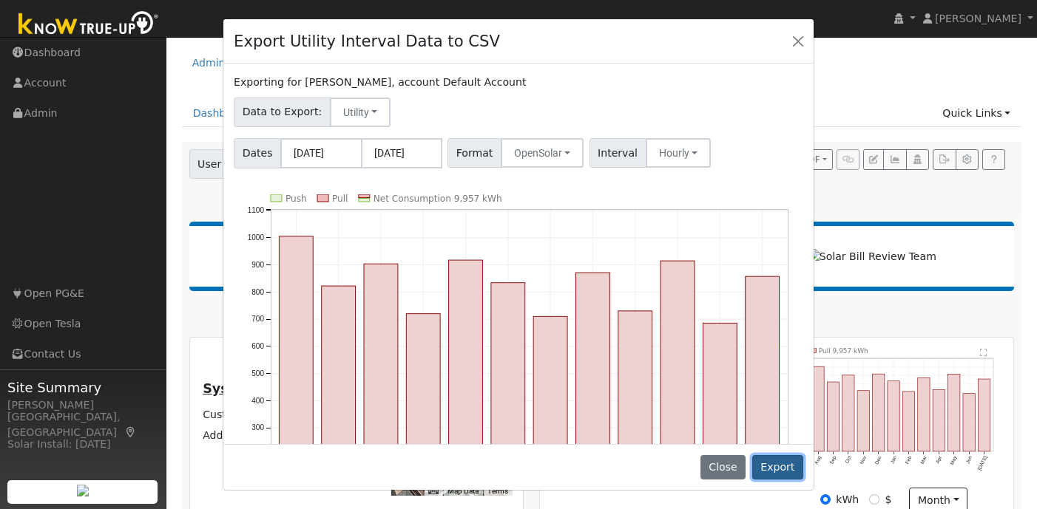
click at [779, 470] on button "Export" at bounding box center [777, 467] width 51 height 25
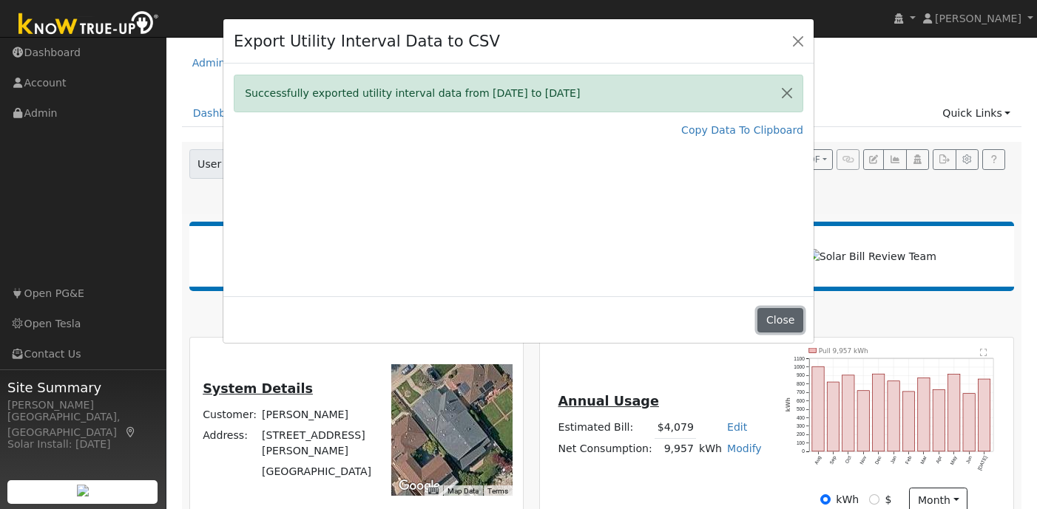
click at [775, 319] on button "Close" at bounding box center [779, 320] width 45 height 25
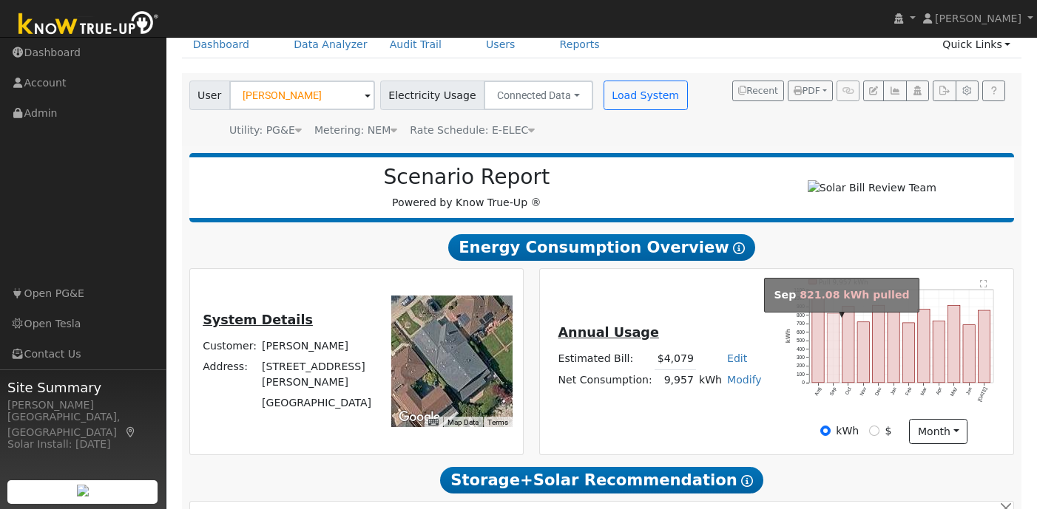
scroll to position [70, 0]
